Goal: Task Accomplishment & Management: Complete application form

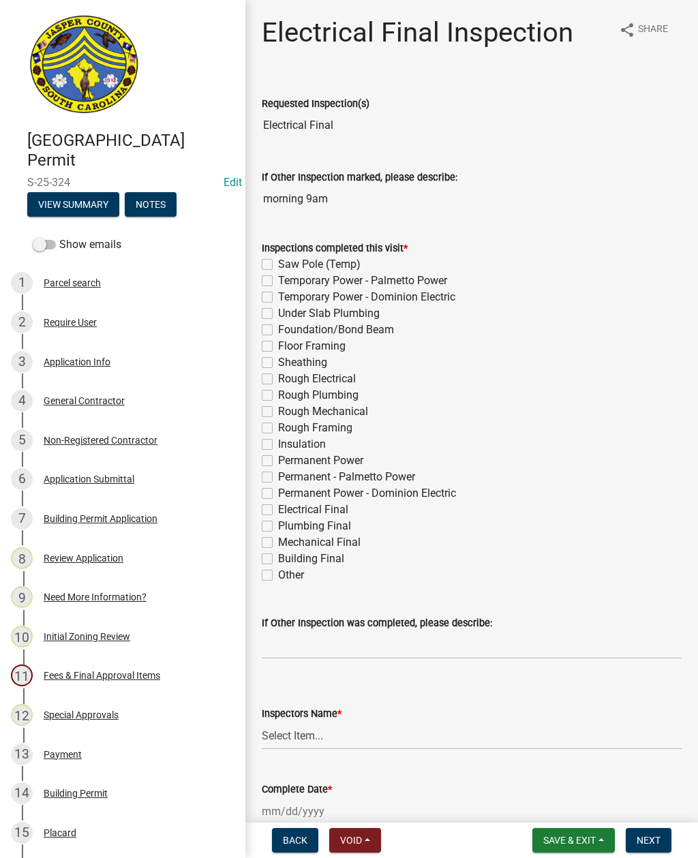
click at [278, 494] on label "Permanent Power - Dominion Electric" at bounding box center [367, 493] width 178 height 16
click at [278, 494] on input "Permanent Power - Dominion Electric" at bounding box center [282, 489] width 9 height 9
checkbox input "true"
checkbox input "false"
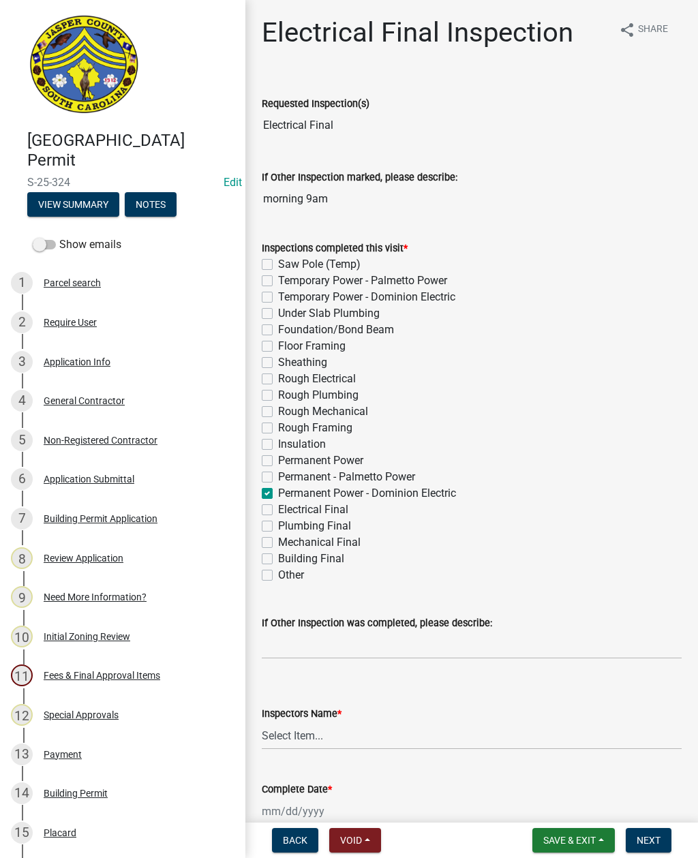
checkbox input "false"
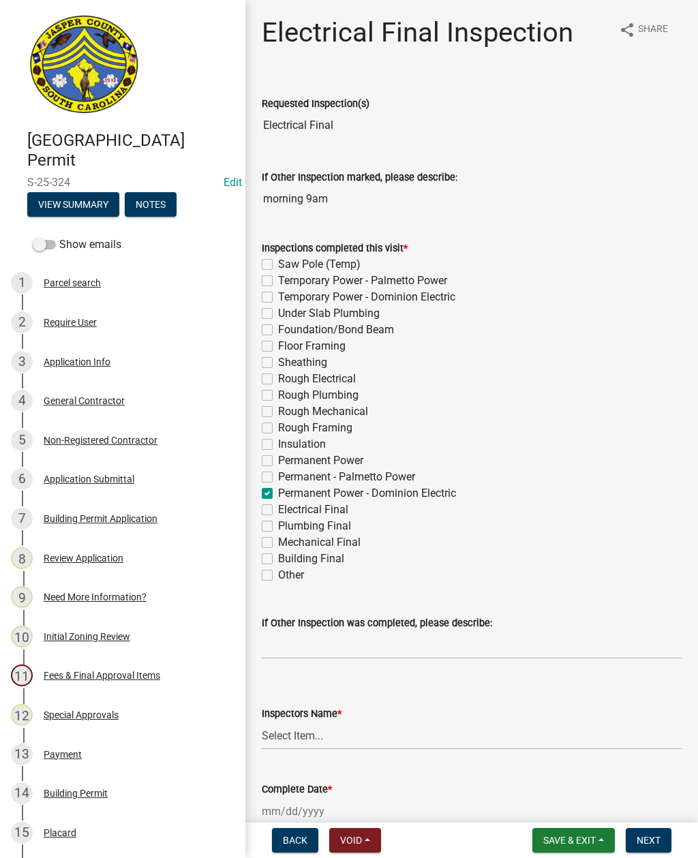
checkbox input "false"
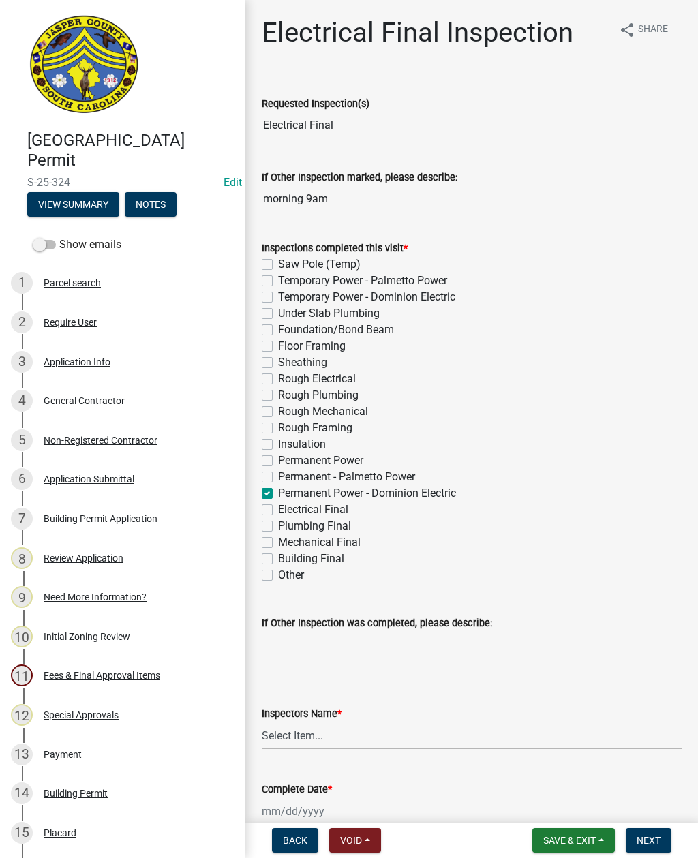
checkbox input "false"
checkbox input "true"
checkbox input "false"
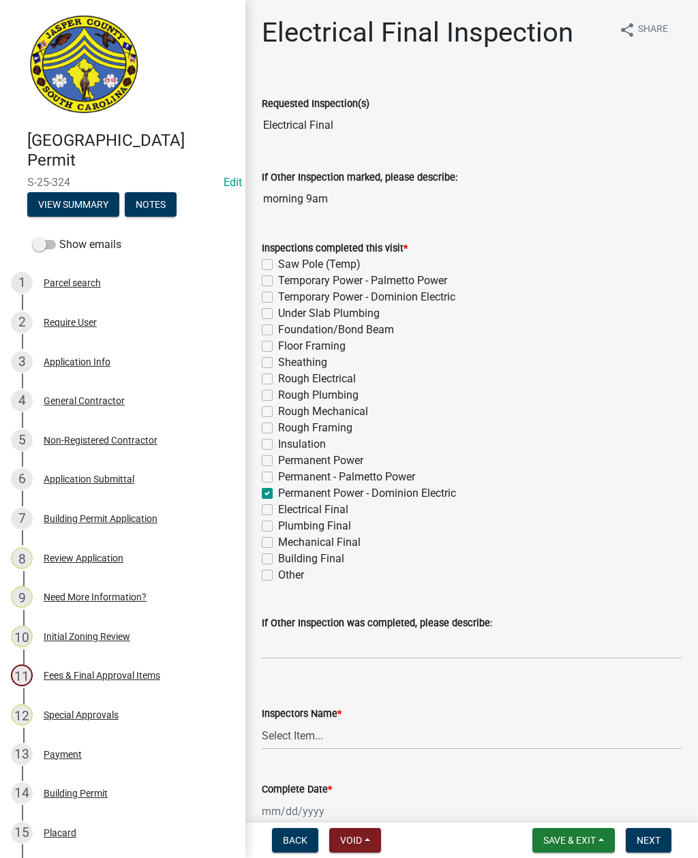
checkbox input "false"
click at [310, 738] on select "Select Item... jcorwin@jaspercounty.gov (John Corwin ) rcampbell (Ryan Campbell)" at bounding box center [472, 736] width 420 height 28
select select "2d9ba1e5-2fdd-4b15-98d0-073dcbeb5880"
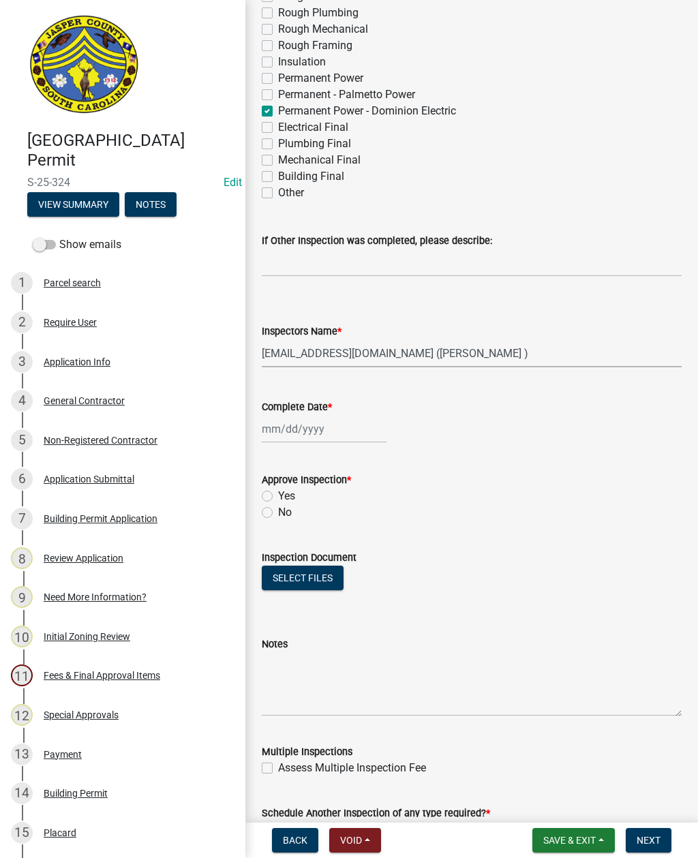
scroll to position [383, 0]
click at [299, 425] on div at bounding box center [324, 428] width 125 height 28
select select "8"
select select "2025"
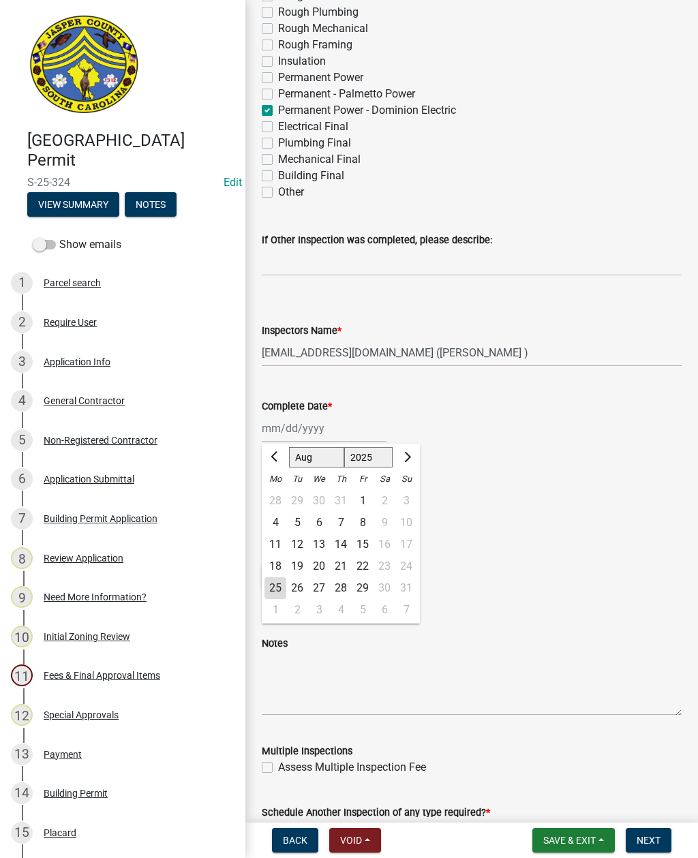
click at [276, 583] on div "25" at bounding box center [275, 588] width 22 height 22
type input "08/25/2025"
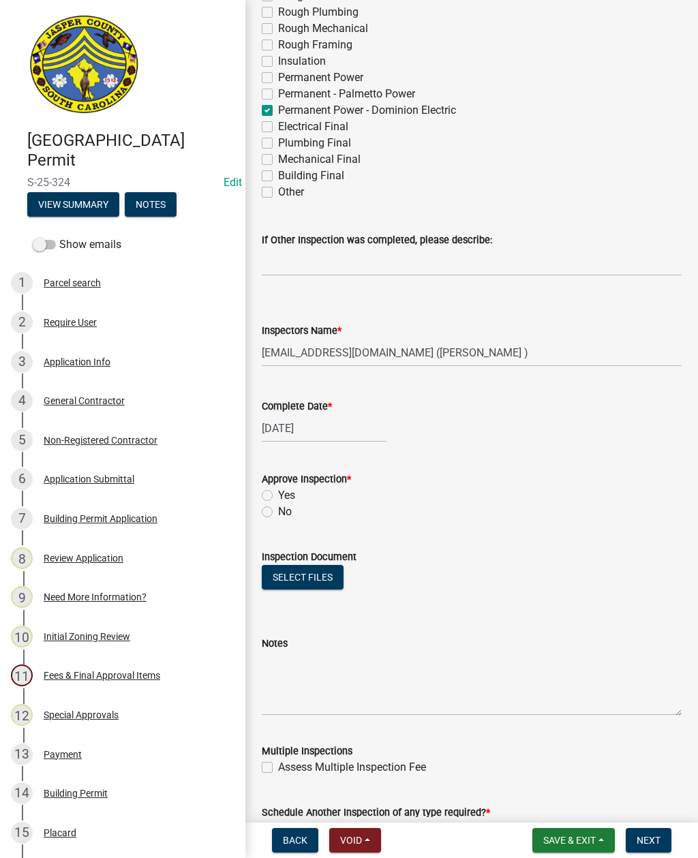
click at [278, 495] on label "Yes" at bounding box center [286, 495] width 17 height 16
click at [278, 495] on input "Yes" at bounding box center [282, 491] width 9 height 9
radio input "true"
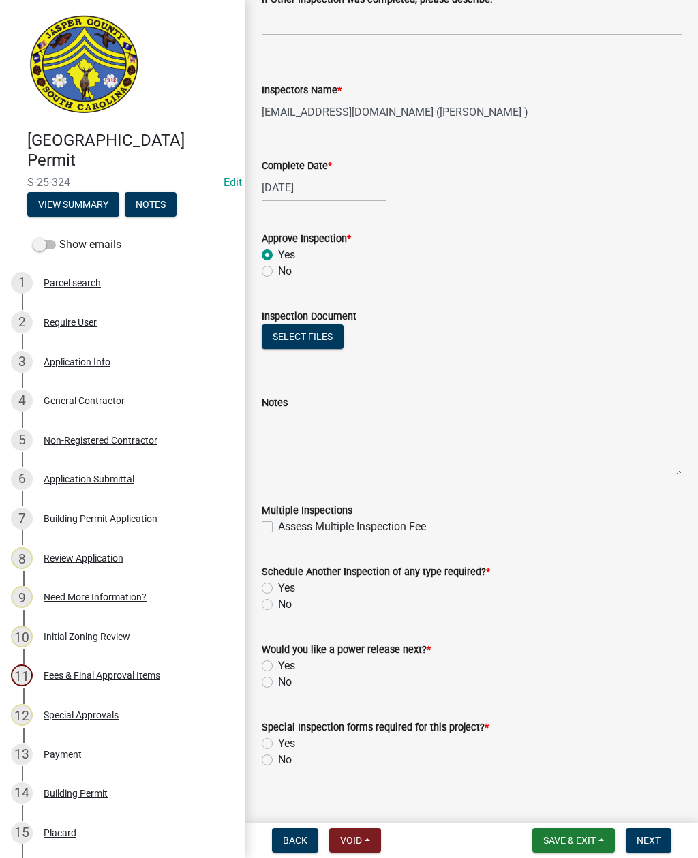
scroll to position [624, 0]
click at [278, 602] on label "No" at bounding box center [285, 603] width 14 height 16
click at [278, 602] on input "No" at bounding box center [282, 599] width 9 height 9
radio input "true"
click at [278, 663] on label "Yes" at bounding box center [286, 665] width 17 height 16
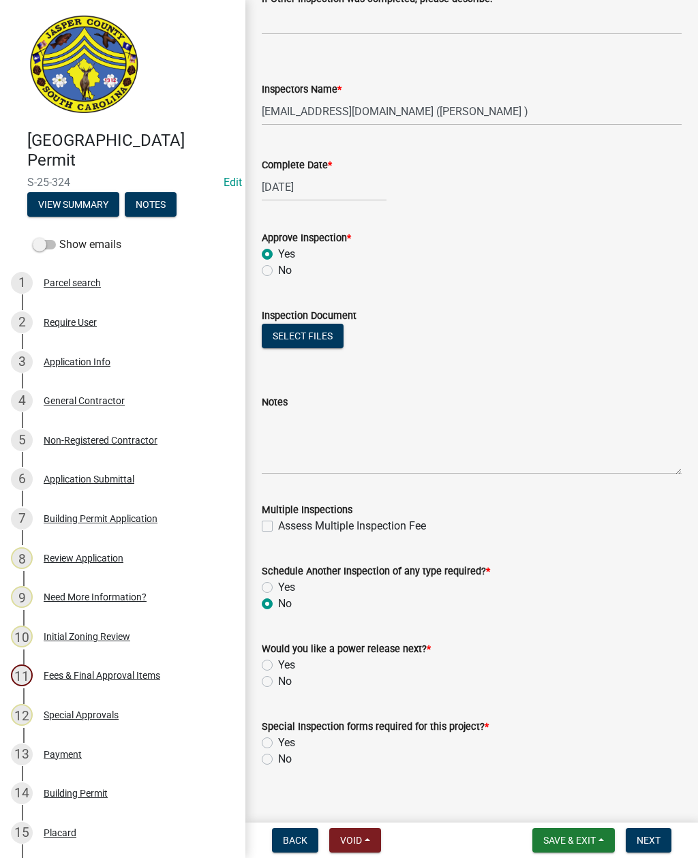
click at [278, 663] on input "Yes" at bounding box center [282, 661] width 9 height 9
radio input "true"
click at [278, 757] on label "No" at bounding box center [285, 759] width 14 height 16
click at [278, 757] on input "No" at bounding box center [282, 755] width 9 height 9
radio input "true"
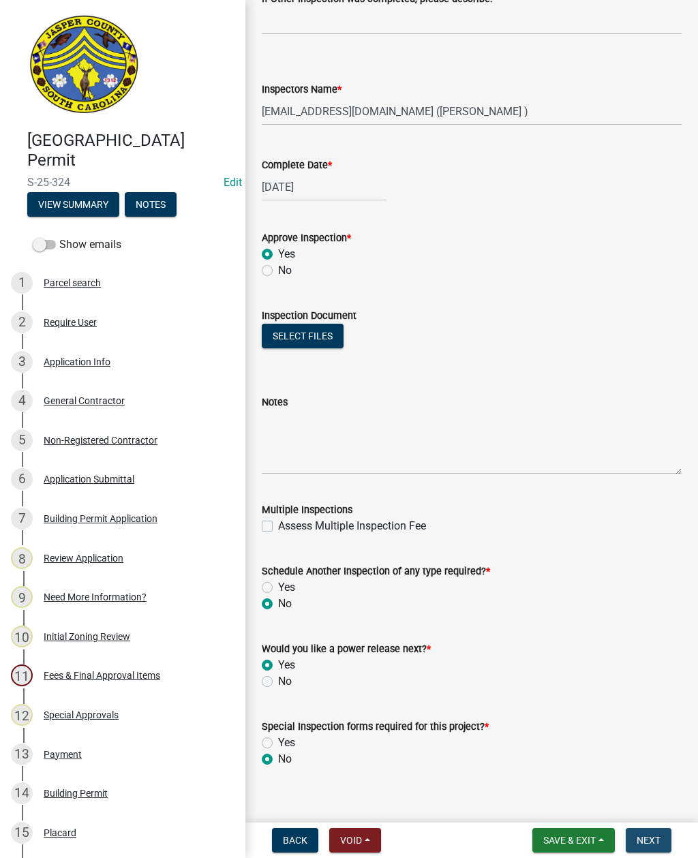
click at [637, 836] on span "Next" at bounding box center [648, 840] width 24 height 11
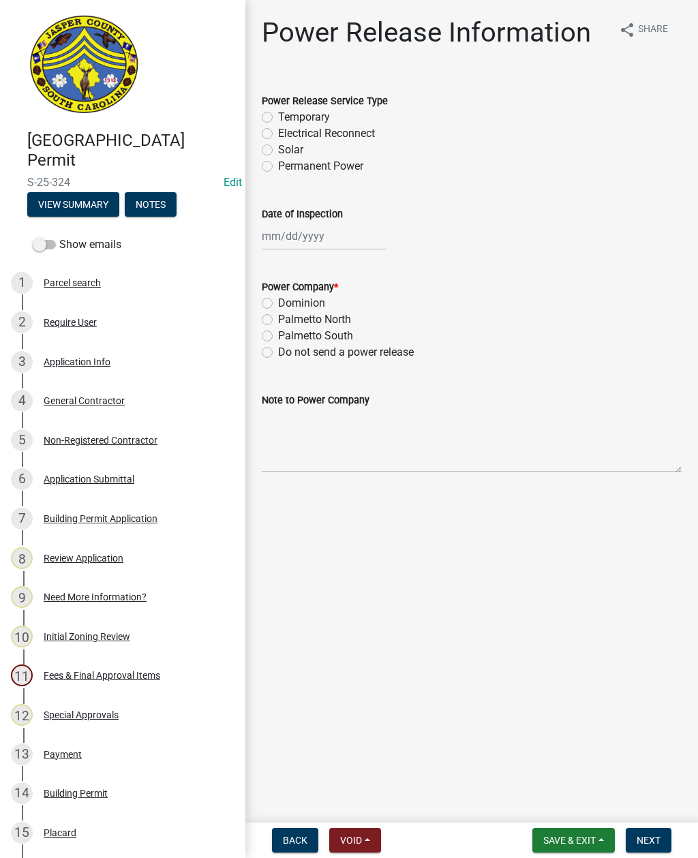
click at [278, 168] on label "Permanent Power" at bounding box center [320, 166] width 85 height 16
click at [278, 167] on input "Permanent Power" at bounding box center [282, 162] width 9 height 9
radio input "true"
click at [309, 232] on div at bounding box center [324, 236] width 125 height 28
select select "8"
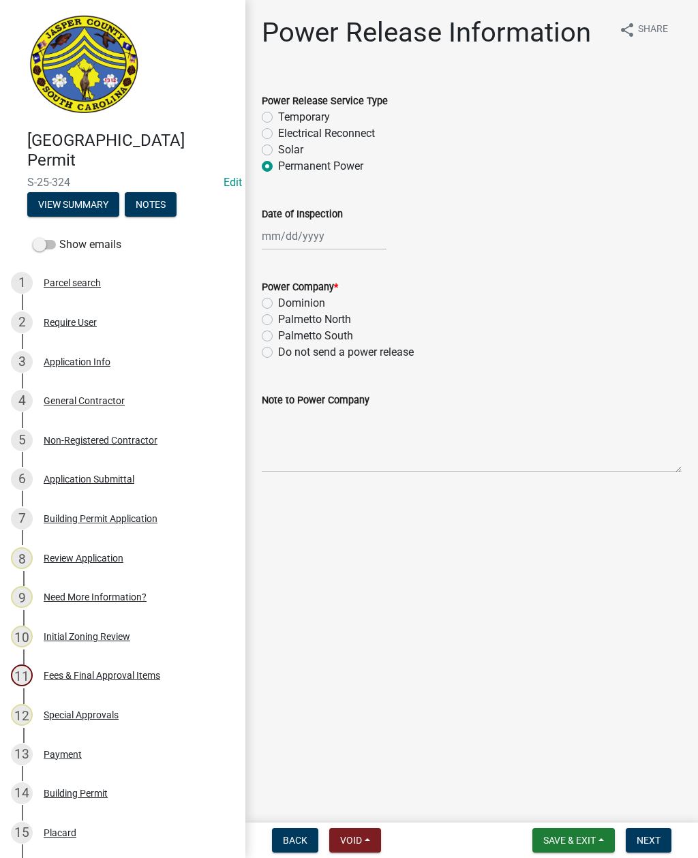
select select "2025"
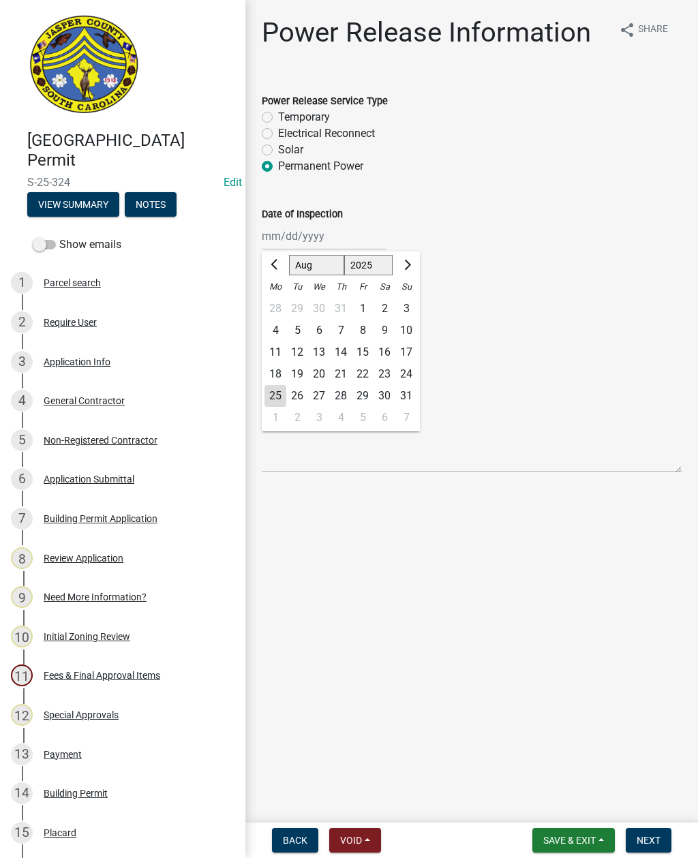
click at [279, 392] on div "25" at bounding box center [275, 396] width 22 height 22
type input "08/25/2025"
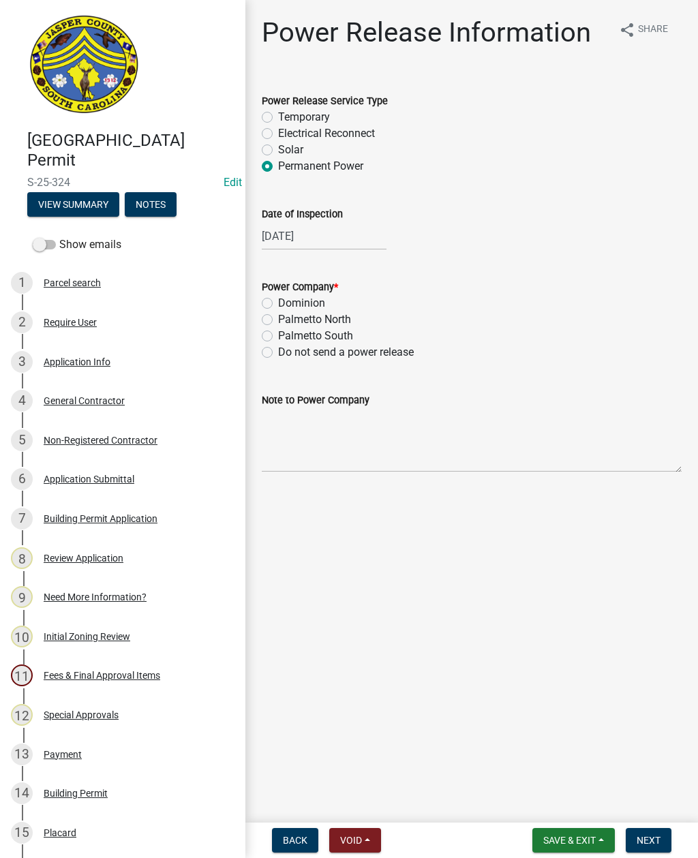
click at [278, 302] on label "Dominion" at bounding box center [301, 303] width 47 height 16
click at [278, 302] on input "Dominion" at bounding box center [282, 299] width 9 height 9
radio input "true"
click at [349, 437] on textarea "Note to Power Company" at bounding box center [472, 440] width 420 height 64
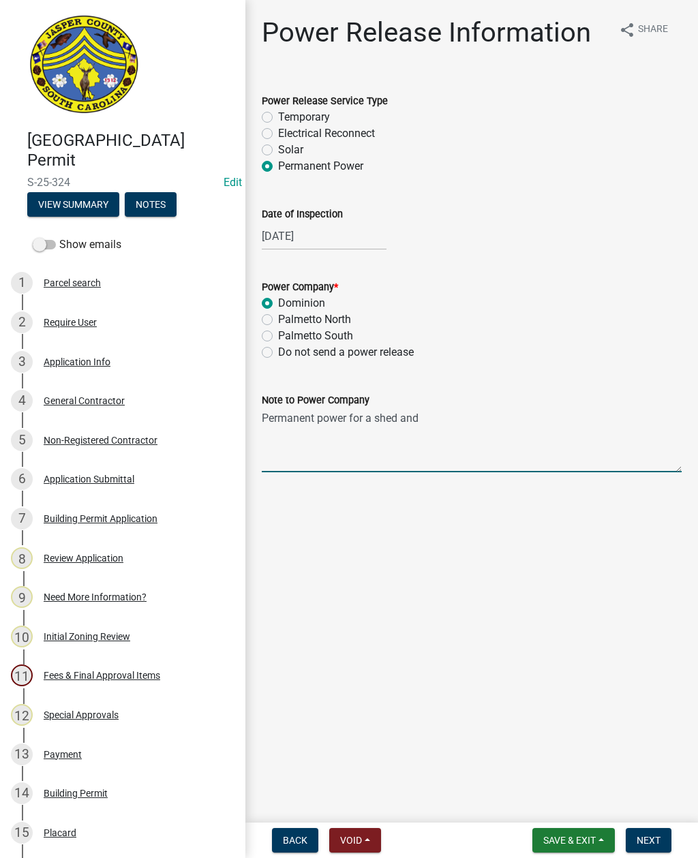
type textarea "Permanent power for a shed and well"
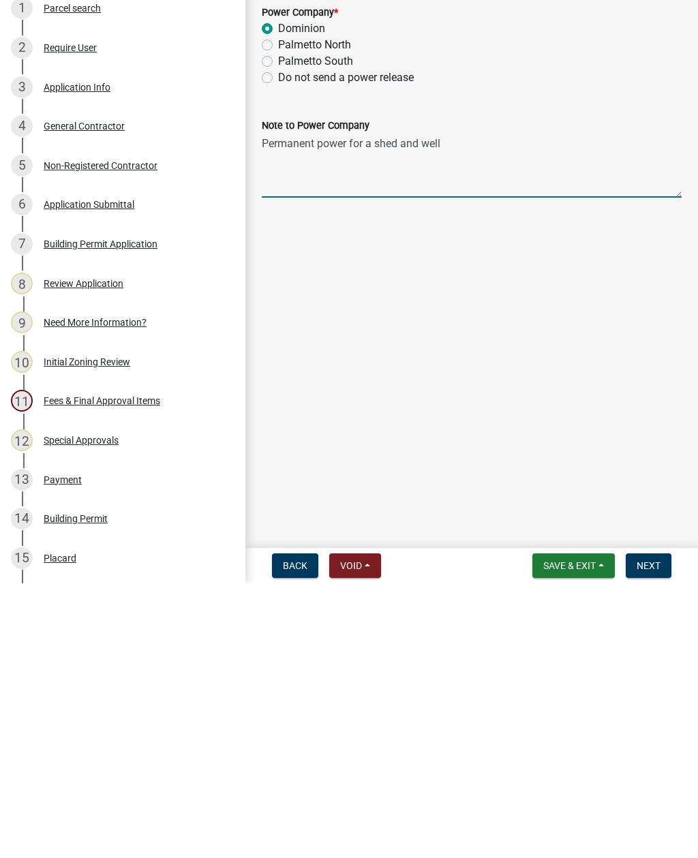
click at [644, 828] on button "Next" at bounding box center [648, 840] width 46 height 25
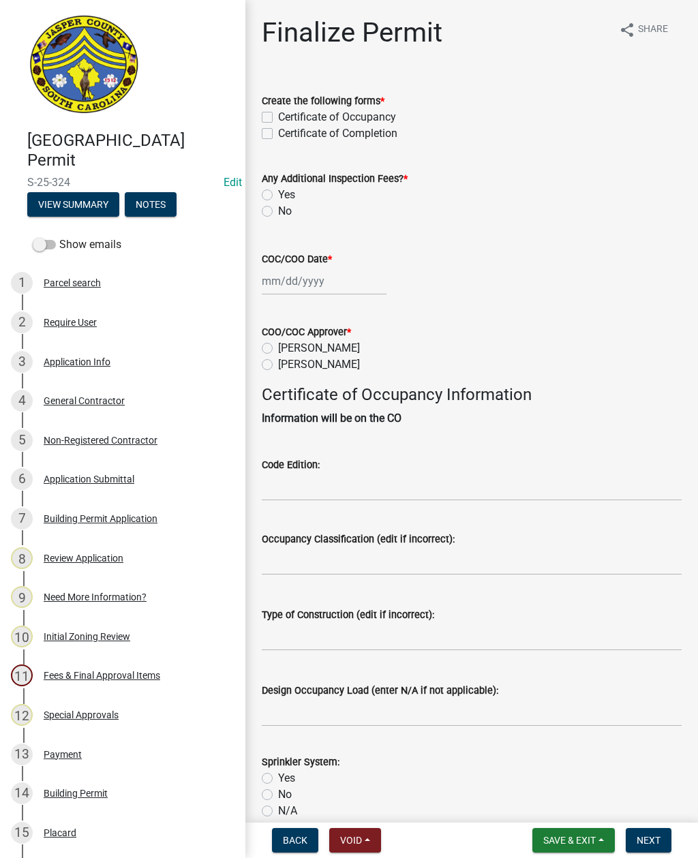
click at [278, 121] on label "Certificate of Occupancy" at bounding box center [337, 117] width 118 height 16
click at [278, 118] on input "Certificate of Occupancy" at bounding box center [282, 113] width 9 height 9
checkbox input "true"
click at [260, 137] on div "Create the following forms * Certificate of Occupancy Certificate of Completion" at bounding box center [471, 108] width 440 height 65
click at [278, 129] on label "Certificate of Completion" at bounding box center [337, 133] width 119 height 16
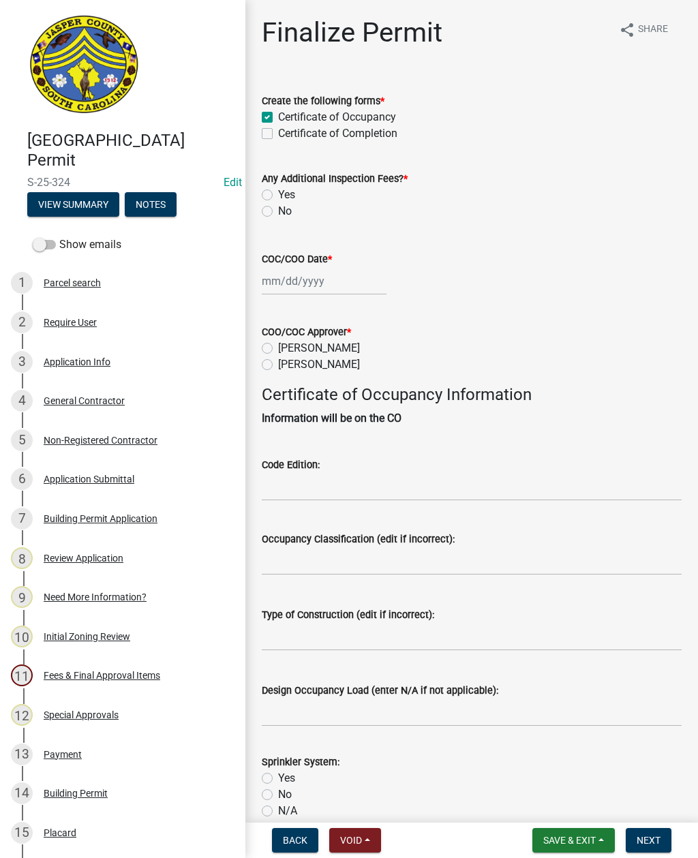
click at [278, 129] on input "Certificate of Completion" at bounding box center [282, 129] width 9 height 9
checkbox input "true"
click at [278, 135] on label "Certificate of Completion" at bounding box center [337, 133] width 119 height 16
click at [278, 134] on input "Certificate of Completion" at bounding box center [282, 129] width 9 height 9
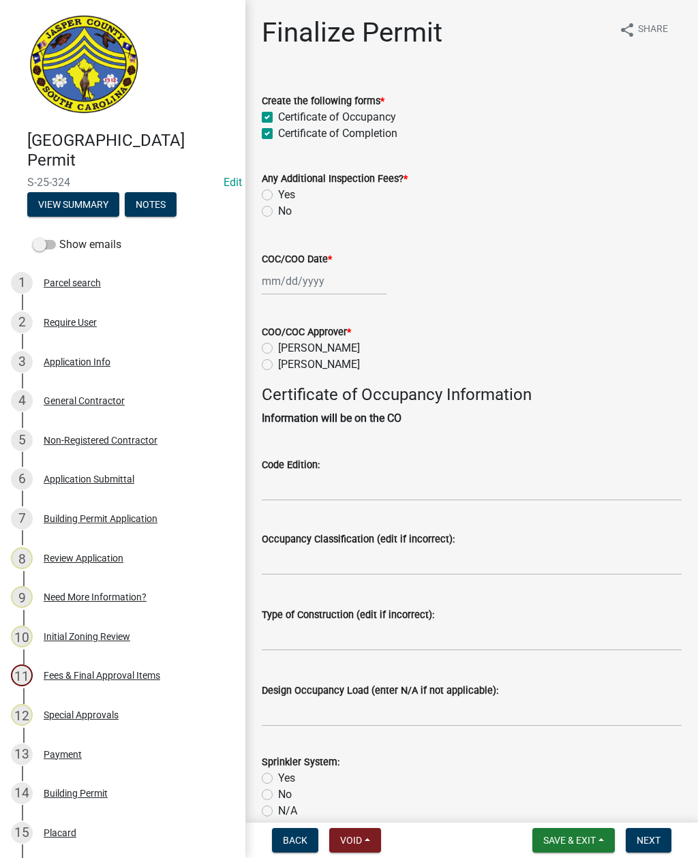
checkbox input "false"
checkbox input "true"
checkbox input "false"
click at [278, 119] on label "Certificate of Occupancy" at bounding box center [337, 117] width 118 height 16
click at [278, 118] on input "Certificate of Occupancy" at bounding box center [282, 113] width 9 height 9
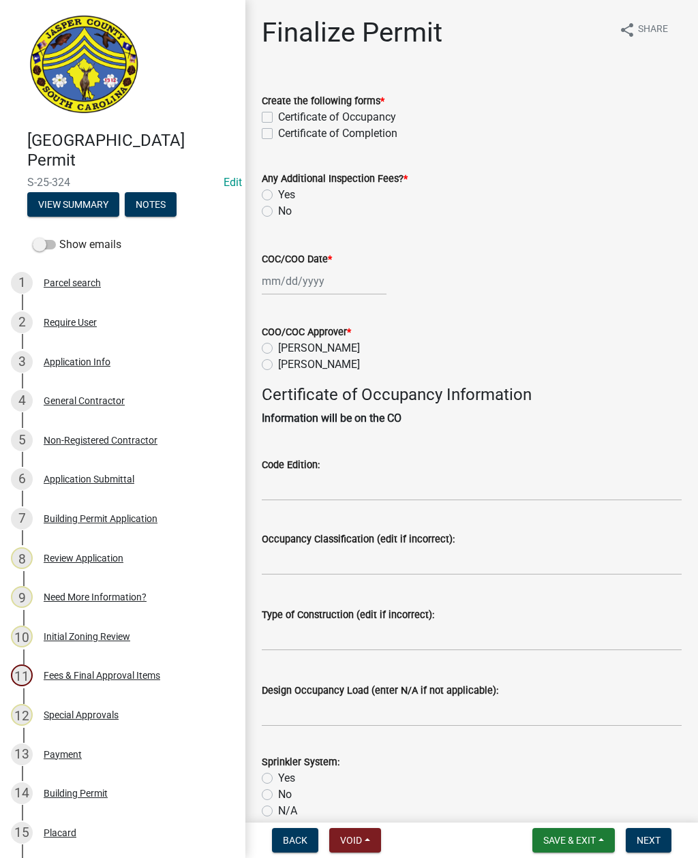
checkbox input "false"
click at [278, 136] on label "Certificate of Completion" at bounding box center [337, 133] width 119 height 16
click at [278, 134] on input "Certificate of Completion" at bounding box center [282, 129] width 9 height 9
checkbox input "true"
checkbox input "false"
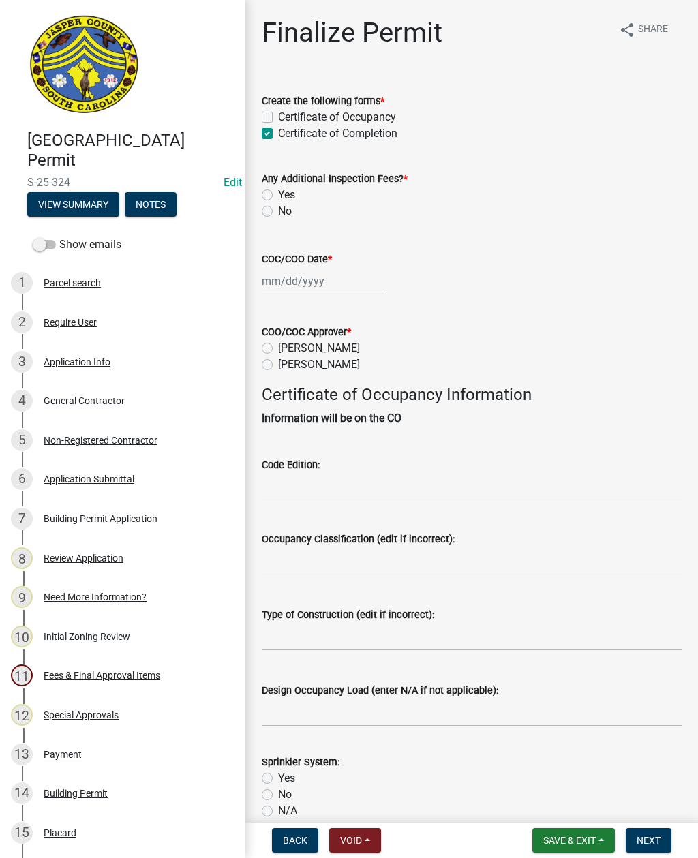
checkbox input "true"
click at [278, 213] on label "No" at bounding box center [285, 211] width 14 height 16
click at [278, 212] on input "No" at bounding box center [282, 207] width 9 height 9
radio input "true"
click at [315, 285] on div at bounding box center [324, 281] width 125 height 28
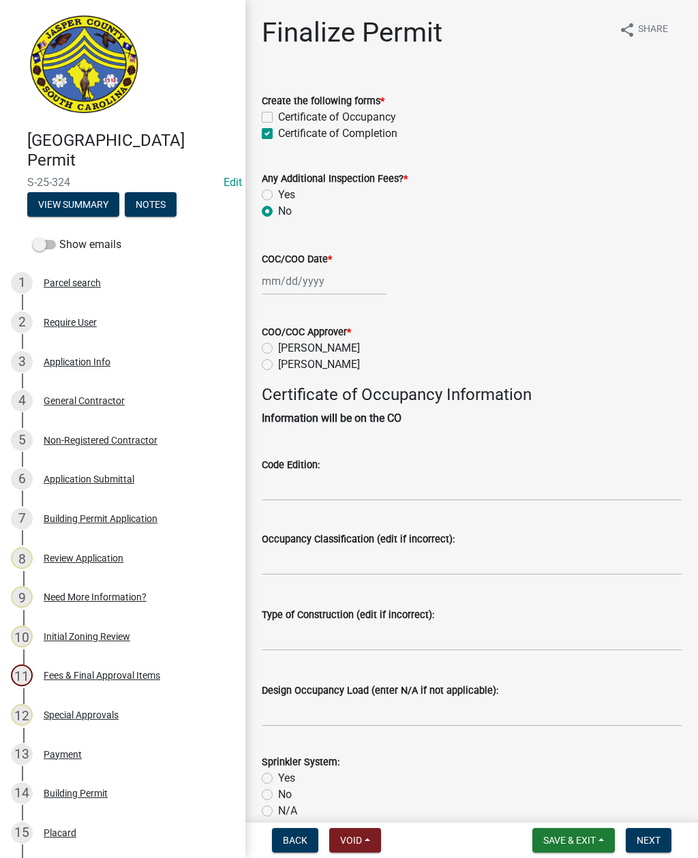
select select "8"
select select "2025"
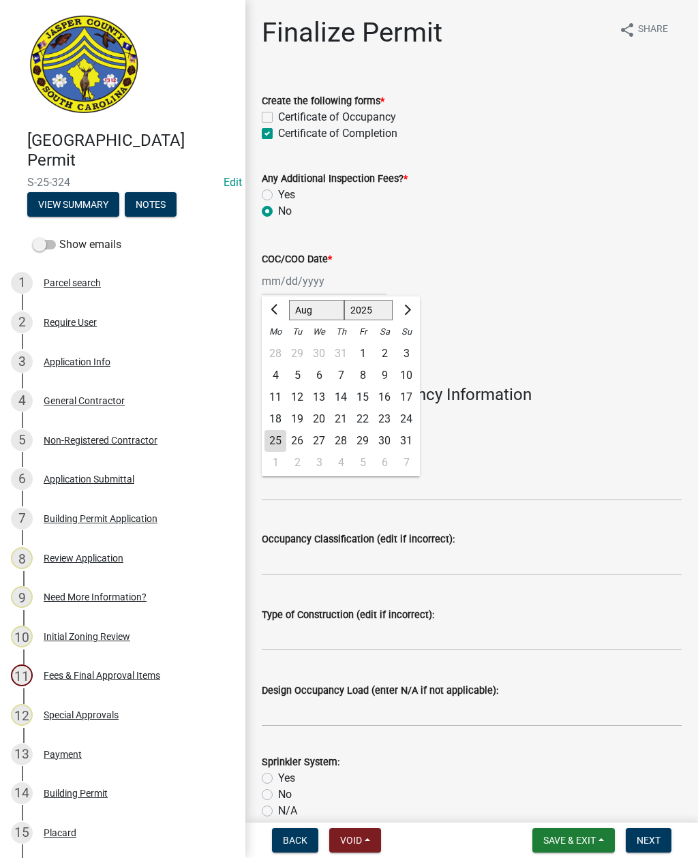
click at [270, 435] on div "25" at bounding box center [275, 441] width 22 height 22
type input "08/25/2025"
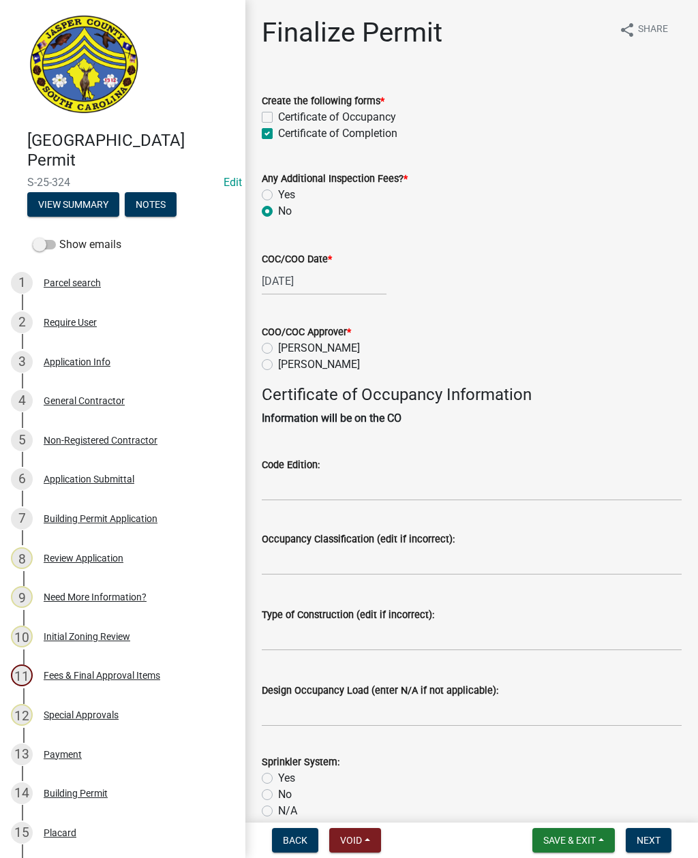
click at [278, 362] on label "Ryan Campbell" at bounding box center [319, 364] width 82 height 16
click at [278, 362] on input "Ryan Campbell" at bounding box center [282, 360] width 9 height 9
radio input "true"
click at [348, 482] on input "Code Edition:" at bounding box center [472, 487] width 420 height 28
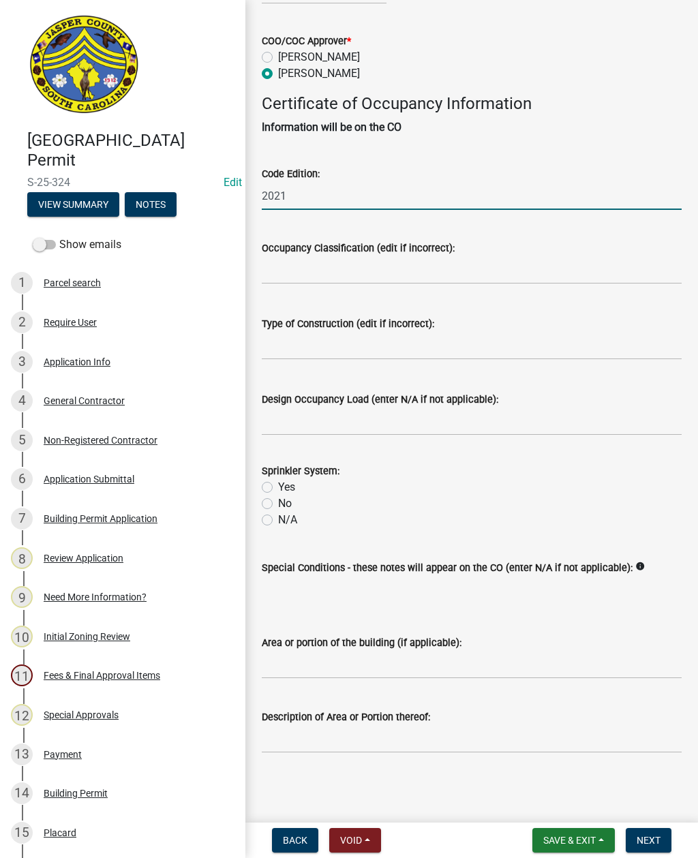
scroll to position [307, 0]
type input "2021"
click at [384, 256] on input "Occupancy Classification (edit if incorrect):" at bounding box center [472, 270] width 420 height 28
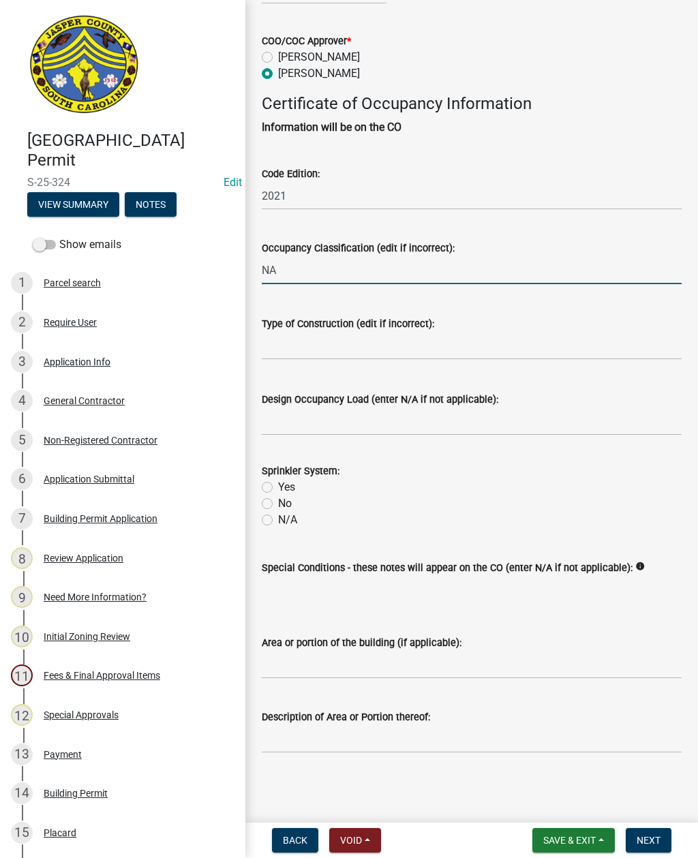
type input "NA"
click at [399, 332] on input "Type of Construction (edit if incorrect):" at bounding box center [472, 346] width 420 height 28
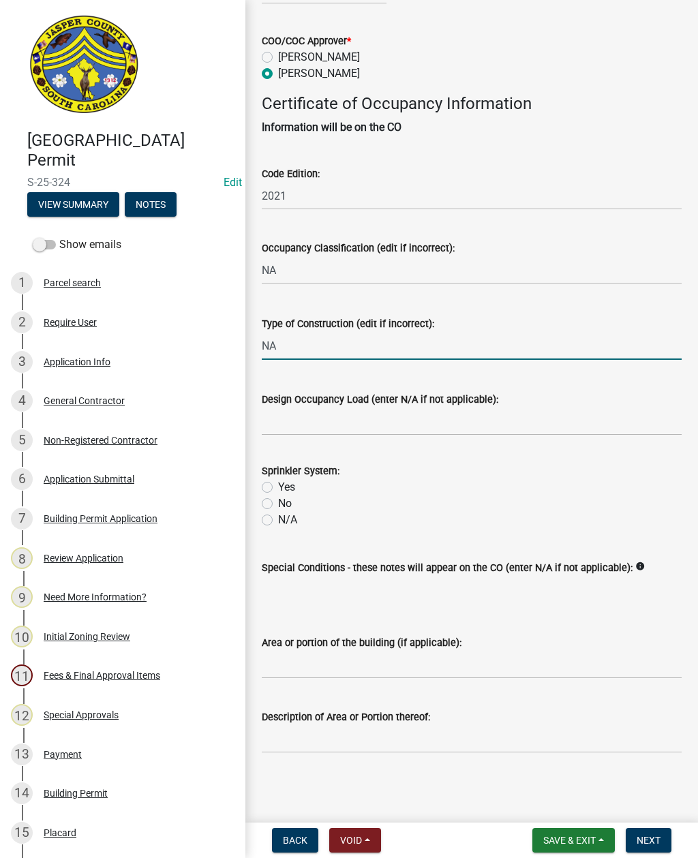
type input "NA"
click at [394, 407] on input "Design Occupancy Load (enter N/A if not applicable):" at bounding box center [472, 421] width 420 height 28
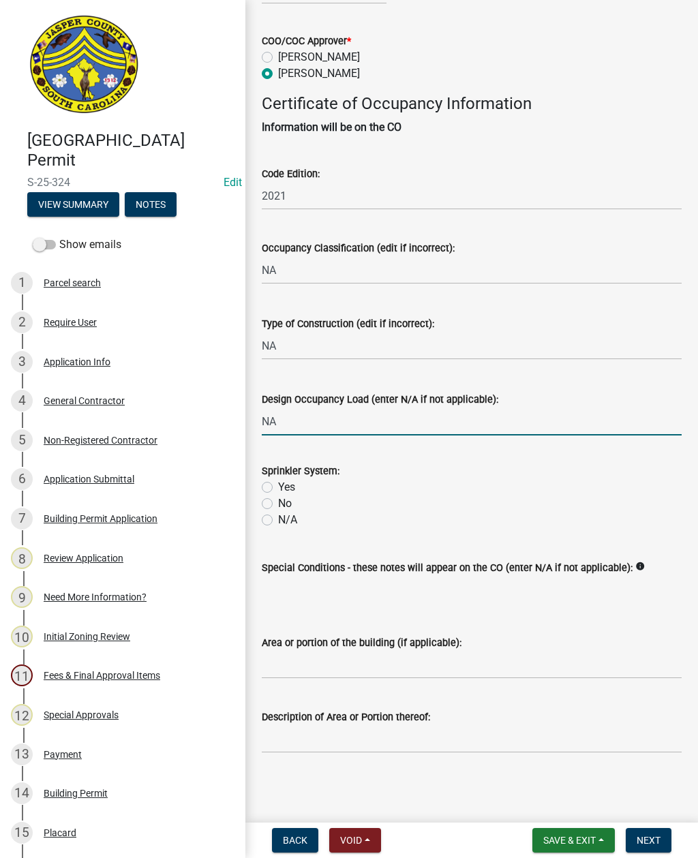
type input "NA"
click at [278, 512] on label "N/A" at bounding box center [287, 520] width 19 height 16
click at [278, 512] on input "N/A" at bounding box center [282, 516] width 9 height 9
radio input "true"
click at [638, 836] on span "Next" at bounding box center [648, 840] width 24 height 11
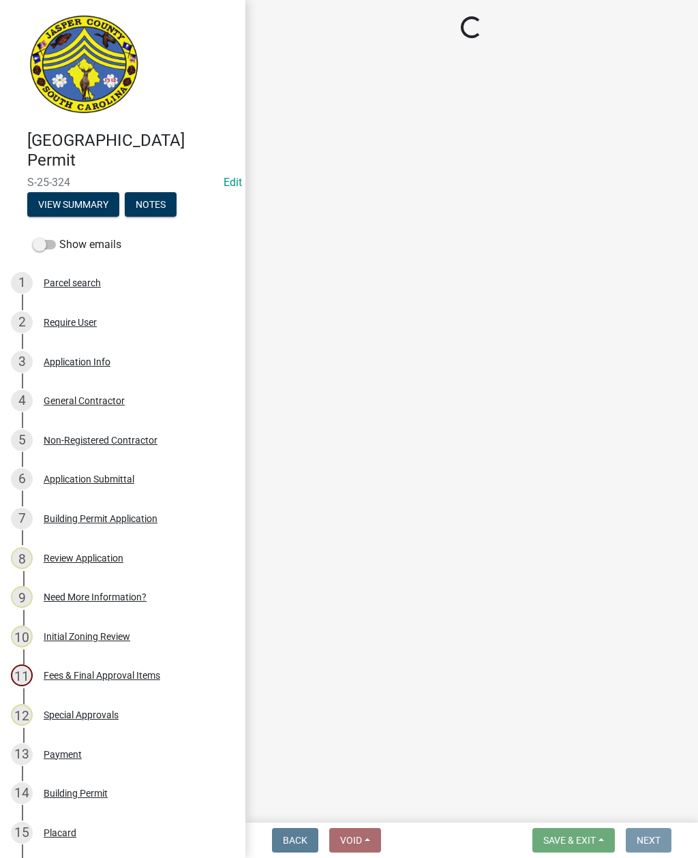
scroll to position [0, 0]
